Goal: Transaction & Acquisition: Purchase product/service

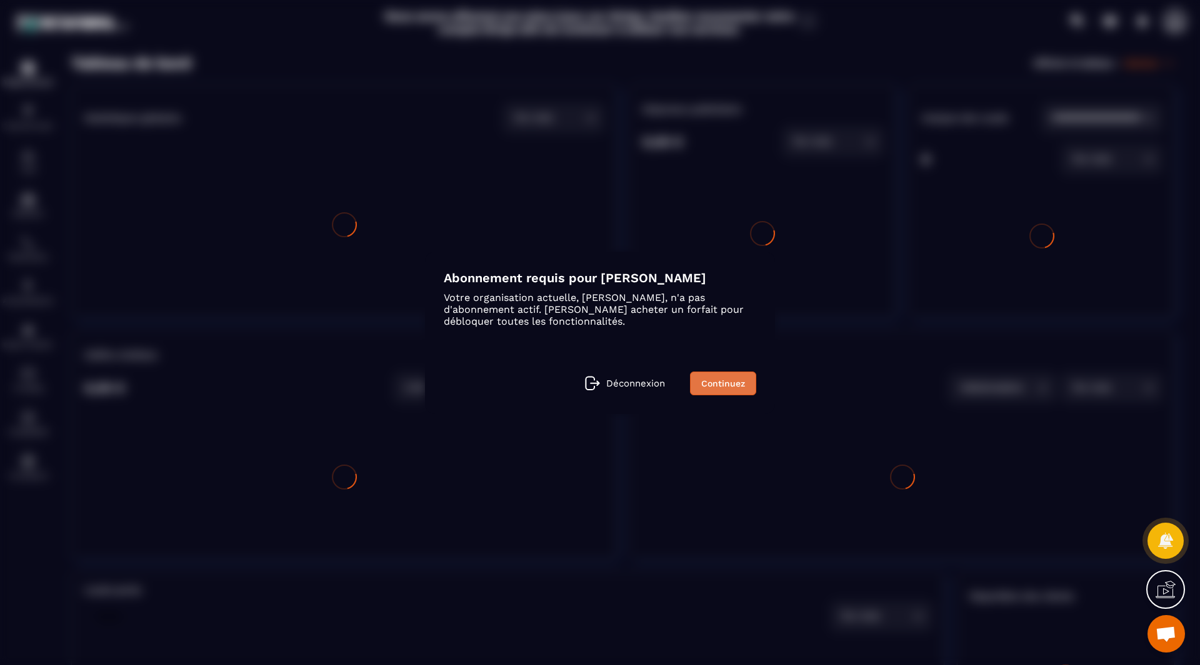
click at [742, 387] on link "Continuez" at bounding box center [723, 384] width 66 height 24
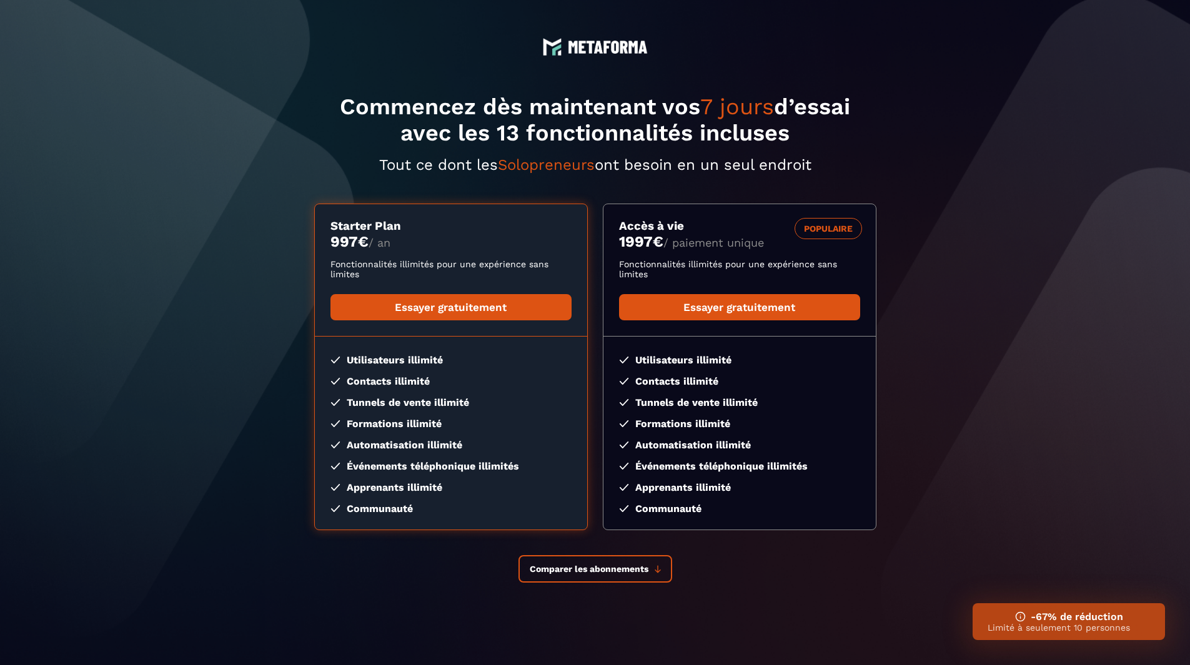
scroll to position [17, 0]
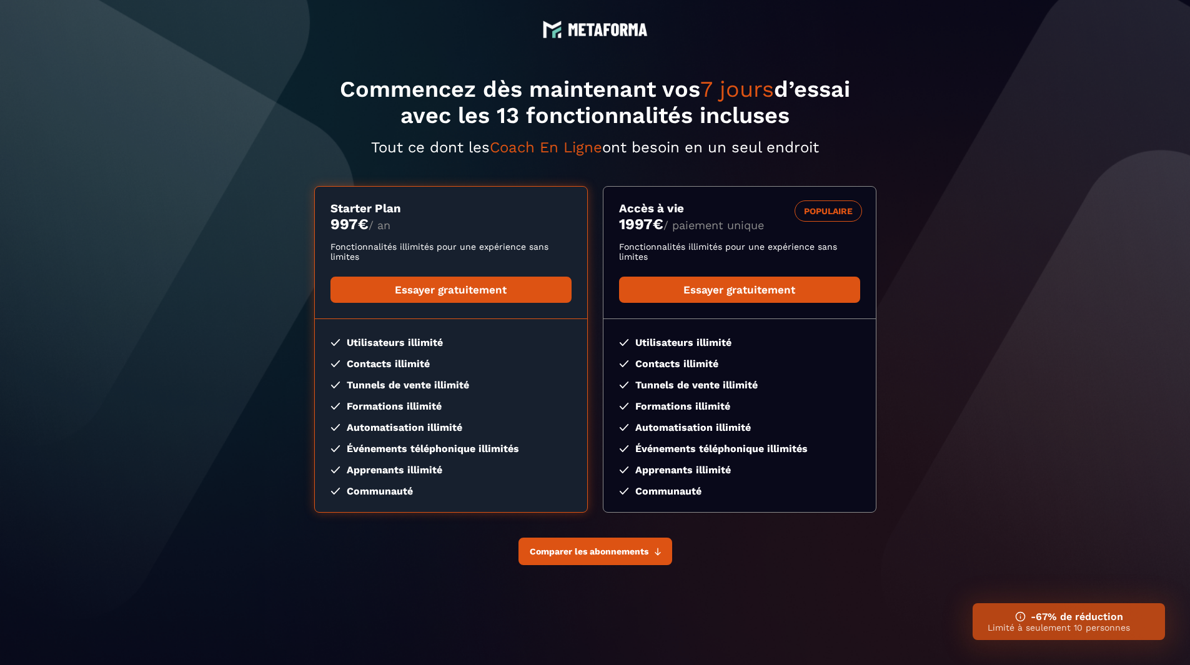
click at [655, 554] on icon at bounding box center [658, 552] width 6 height 8
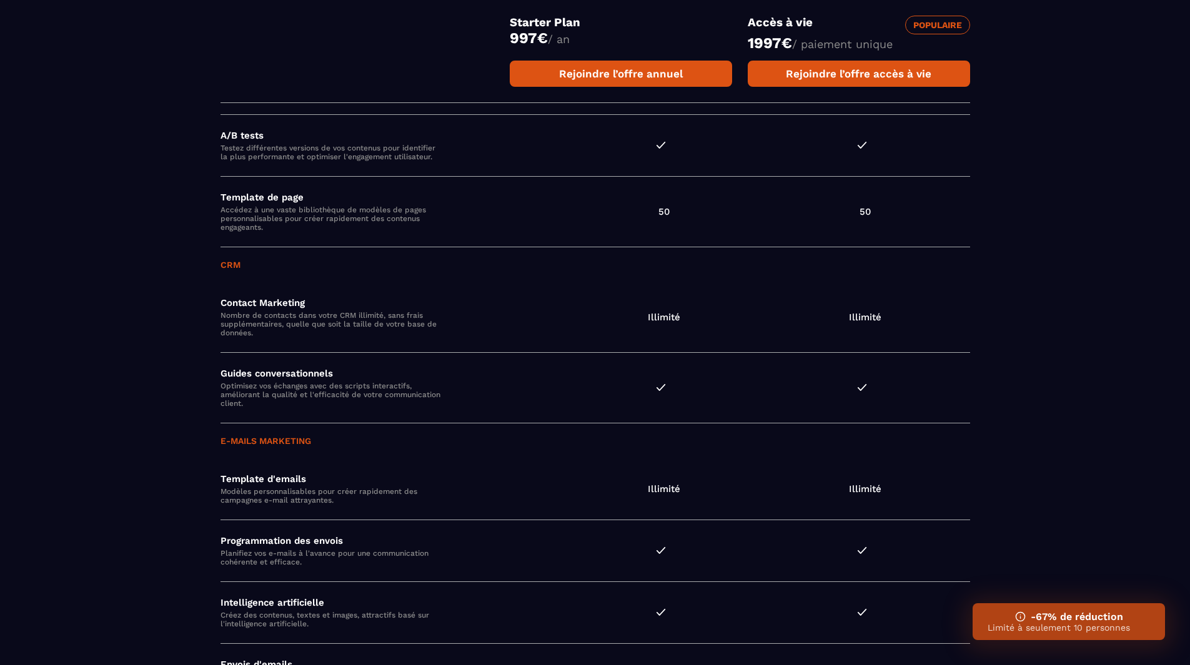
scroll to position [1225, 0]
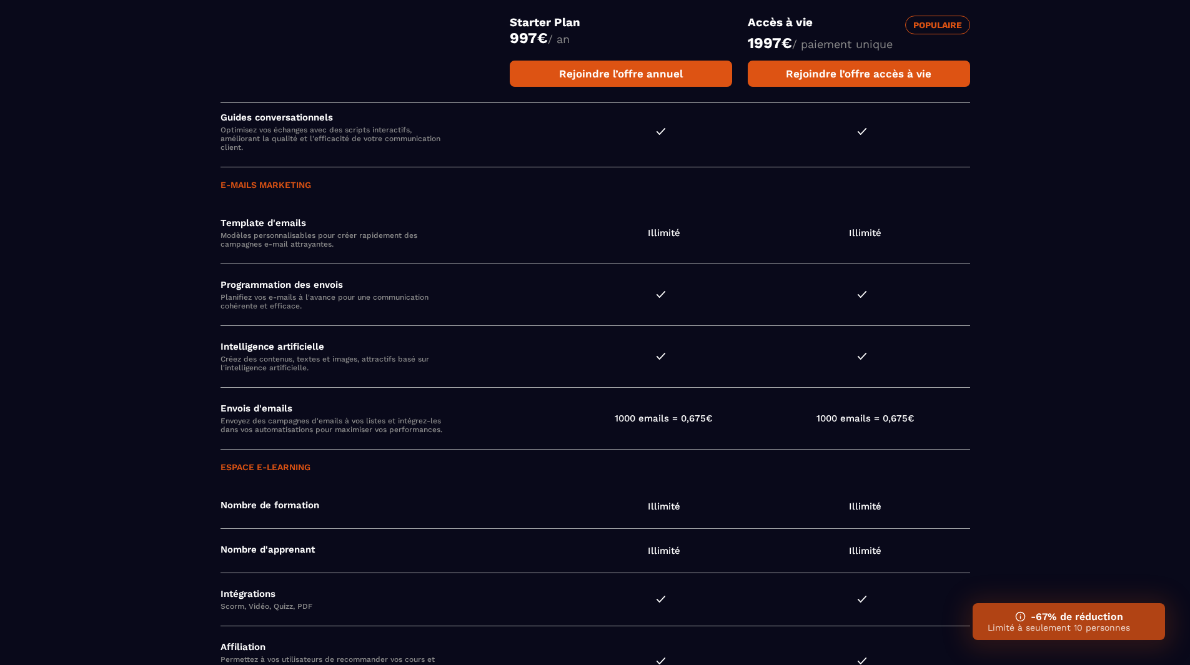
click at [715, 112] on td at bounding box center [668, 132] width 202 height 71
click at [892, 82] on link "Rejoindre l’offre accès à vie" at bounding box center [859, 74] width 222 height 26
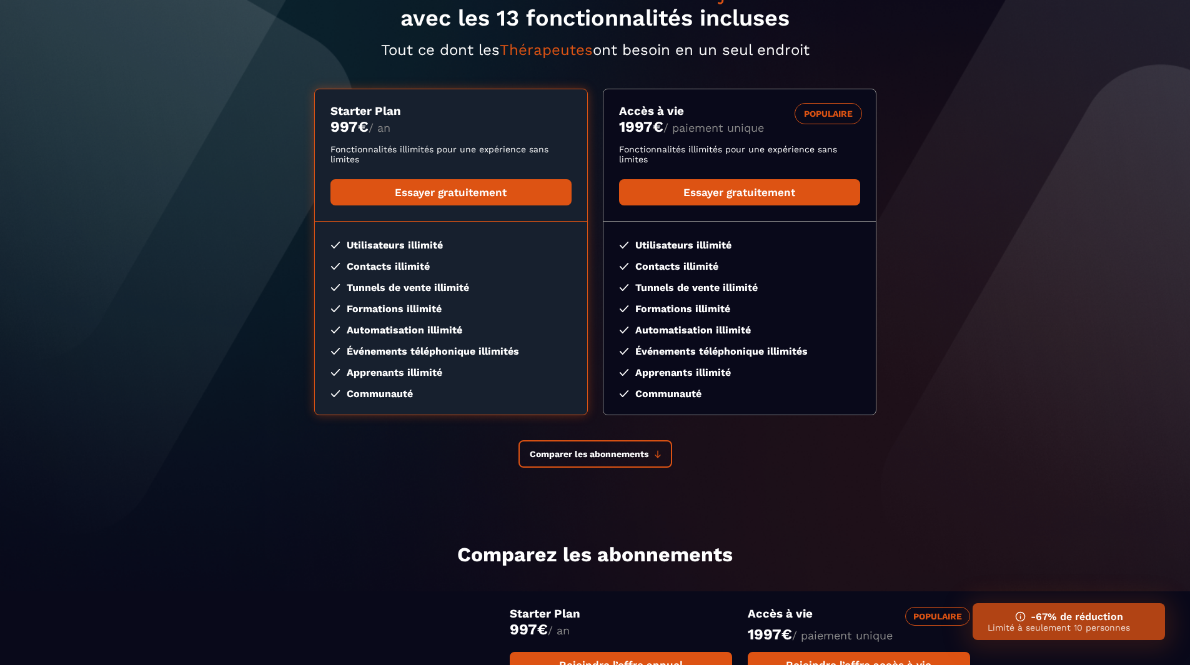
scroll to position [0, 0]
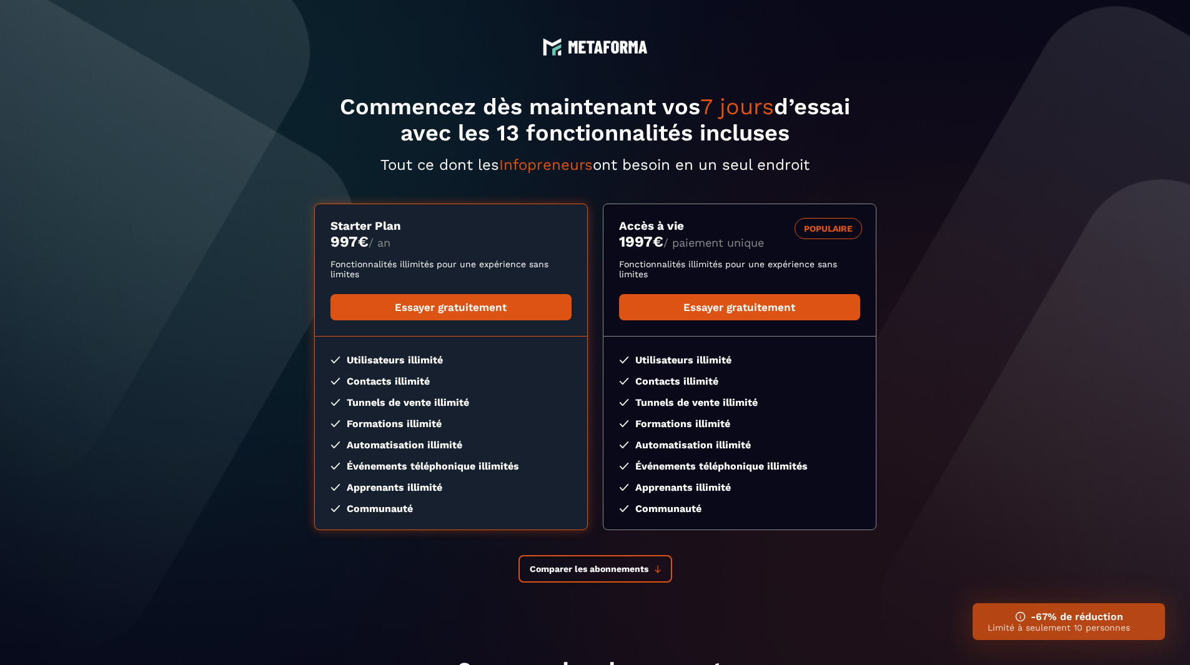
click at [1104, 629] on p "Limité à seulement 10 personnes" at bounding box center [1069, 628] width 162 height 10
